Goal: Task Accomplishment & Management: Use online tool/utility

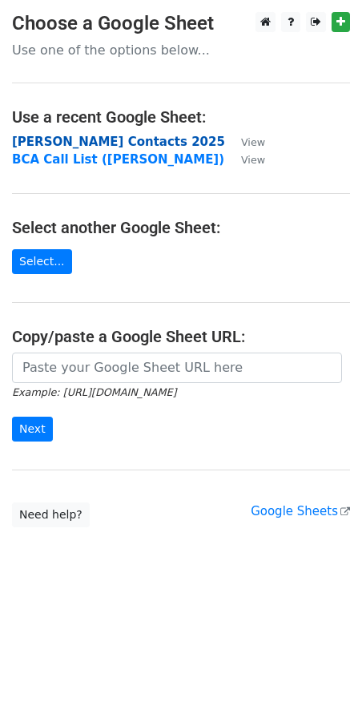
click at [100, 139] on strong "[PERSON_NAME] Contacts 2025" at bounding box center [118, 142] width 213 height 14
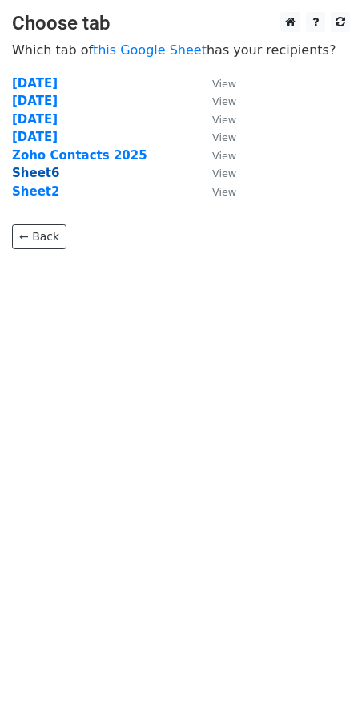
click at [36, 168] on strong "Sheet6" at bounding box center [35, 173] width 47 height 14
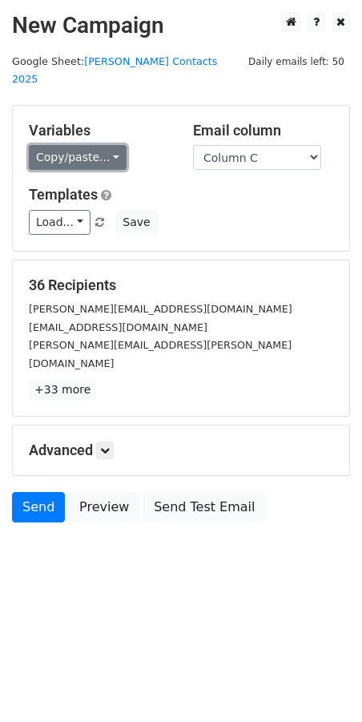
click at [89, 151] on link "Copy/paste..." at bounding box center [78, 157] width 98 height 25
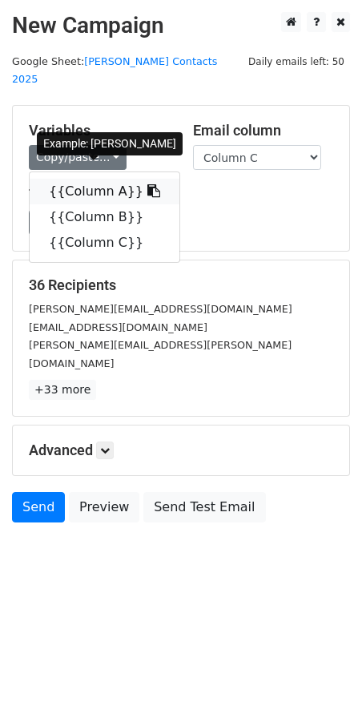
click at [83, 179] on link "{{Column A}}" at bounding box center [105, 192] width 150 height 26
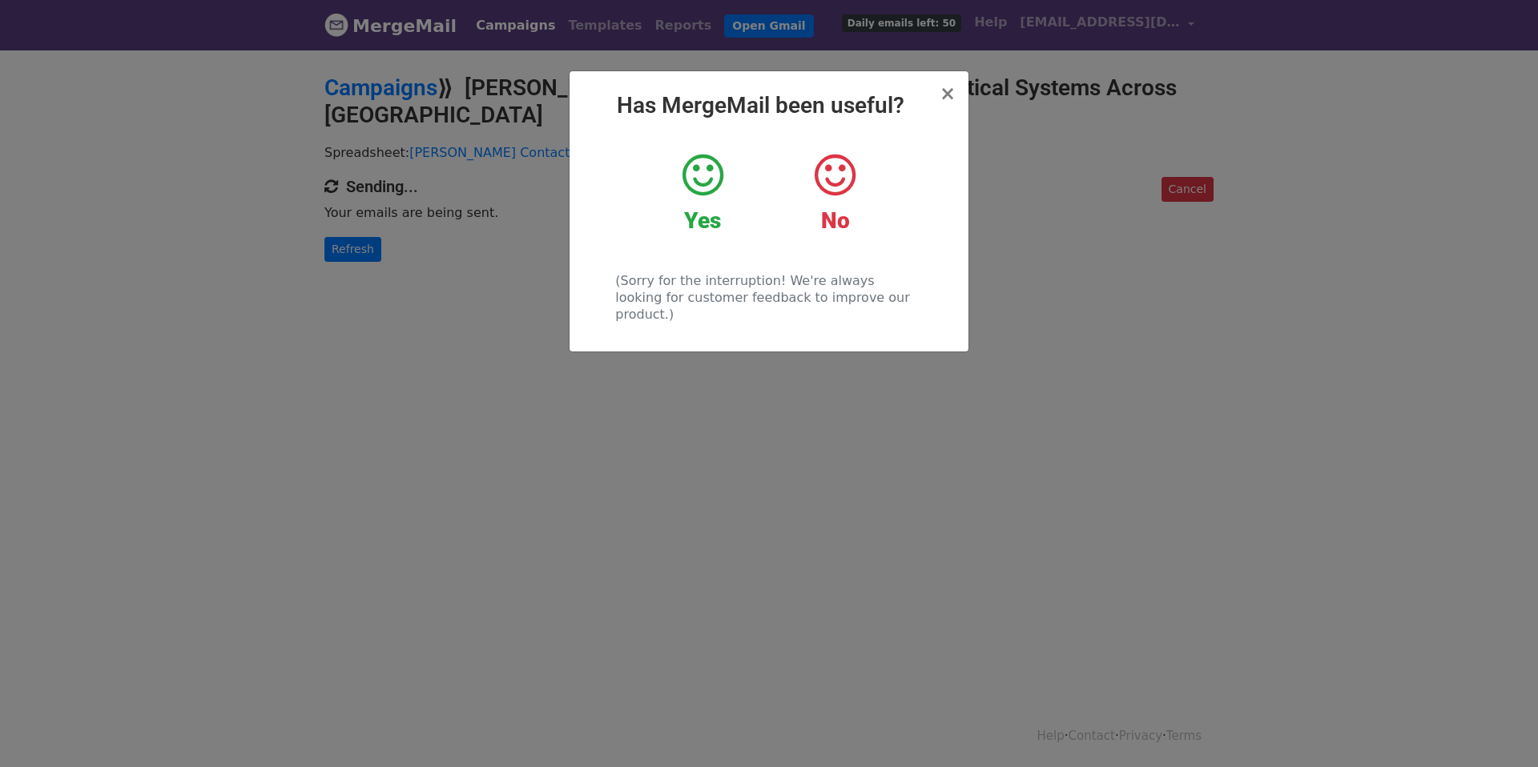
click at [940, 98] on h2 "Has MergeMail been useful?" at bounding box center [768, 105] width 373 height 27
click at [952, 96] on span "×" at bounding box center [947, 93] width 16 height 22
